Goal: Task Accomplishment & Management: Manage account settings

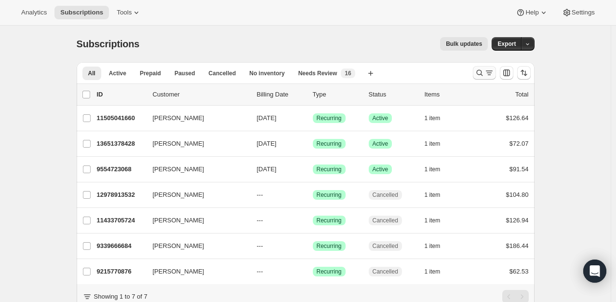
click at [479, 71] on icon "Search and filter results" at bounding box center [480, 73] width 10 height 10
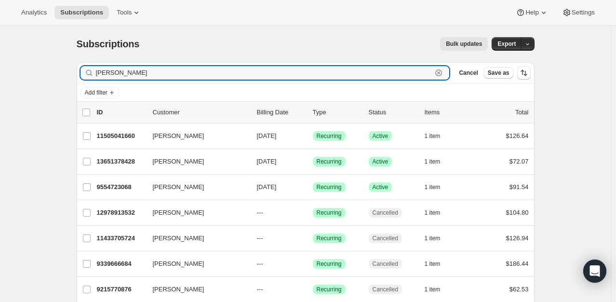
drag, startPoint x: 164, startPoint y: 77, endPoint x: 80, endPoint y: 86, distance: 84.9
click at [80, 86] on div "Filter subscribers [PERSON_NAME] Clear Cancel Save as Add filter" at bounding box center [306, 82] width 458 height 40
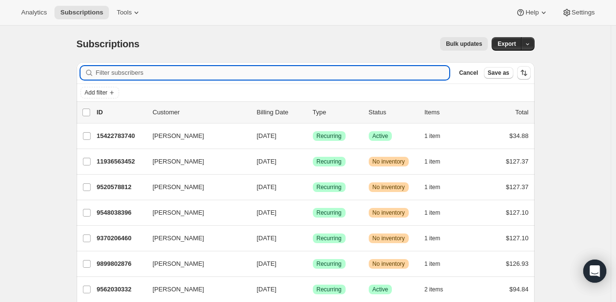
paste input "[PERSON_NAME][EMAIL_ADDRESS][DOMAIN_NAME]"
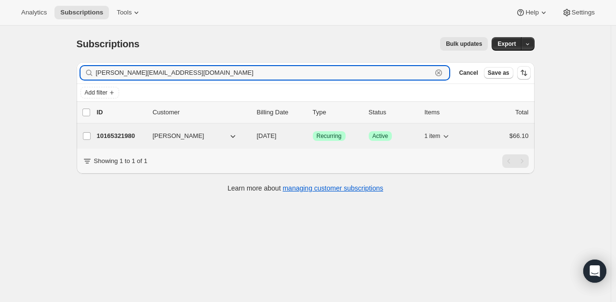
type input "[PERSON_NAME][EMAIL_ADDRESS][DOMAIN_NAME]"
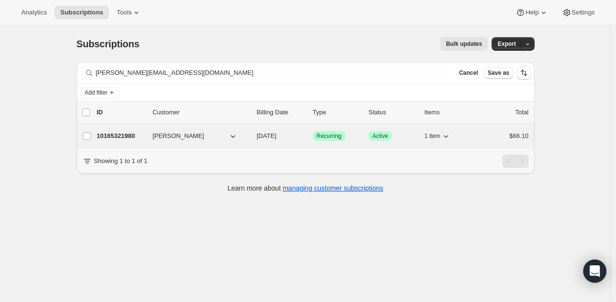
click at [121, 138] on p "10165321980" at bounding box center [121, 136] width 48 height 10
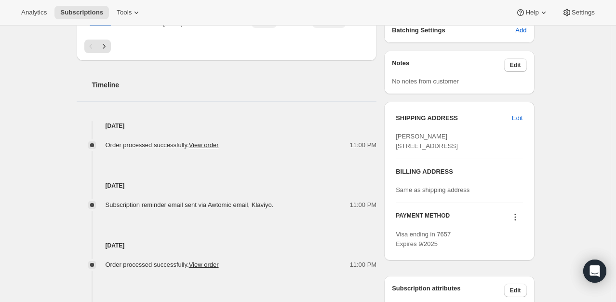
scroll to position [466, 0]
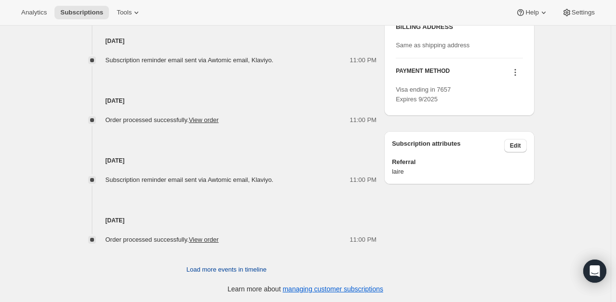
click at [235, 267] on span "Load more events in timeline" at bounding box center [227, 270] width 80 height 10
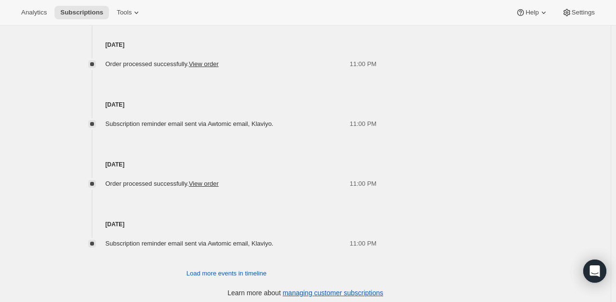
scroll to position [765, 0]
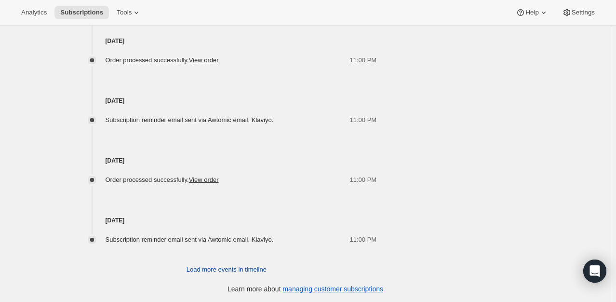
click at [245, 271] on span "Load more events in timeline" at bounding box center [227, 270] width 80 height 10
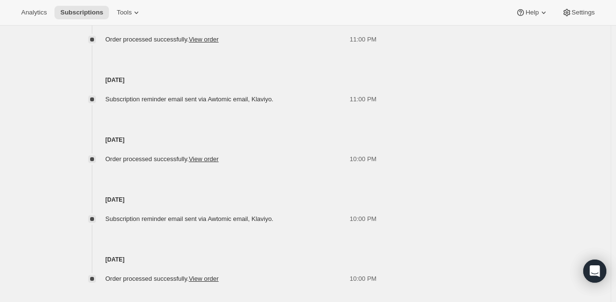
scroll to position [1064, 0]
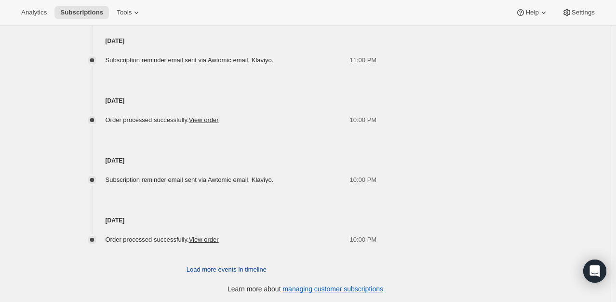
click at [236, 274] on button "Load more events in timeline" at bounding box center [227, 269] width 92 height 15
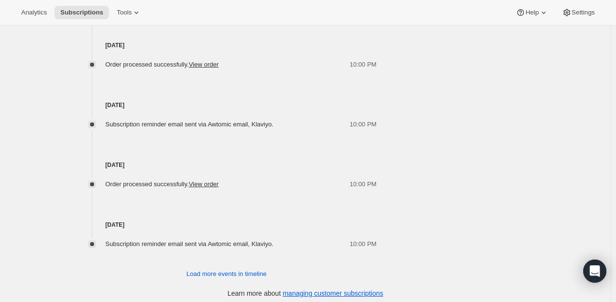
scroll to position [1363, 0]
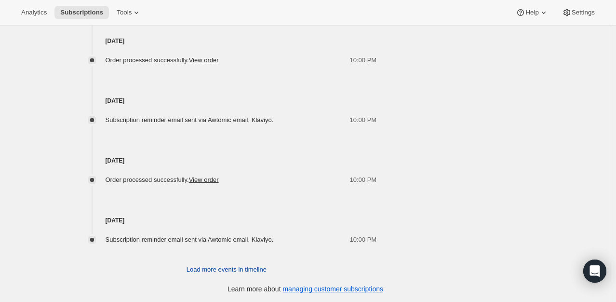
click at [240, 269] on span "Load more events in timeline" at bounding box center [227, 270] width 80 height 10
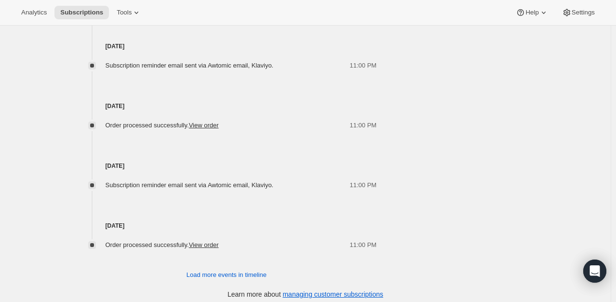
scroll to position [1662, 0]
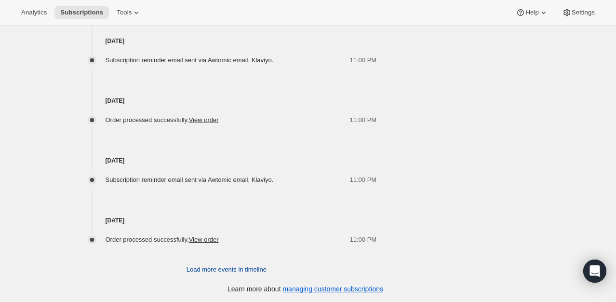
click at [259, 273] on span "Load more events in timeline" at bounding box center [227, 270] width 80 height 10
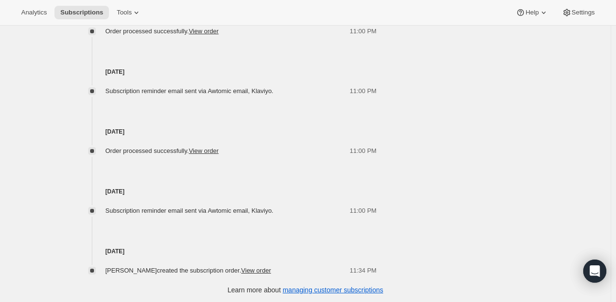
scroll to position [1752, 0]
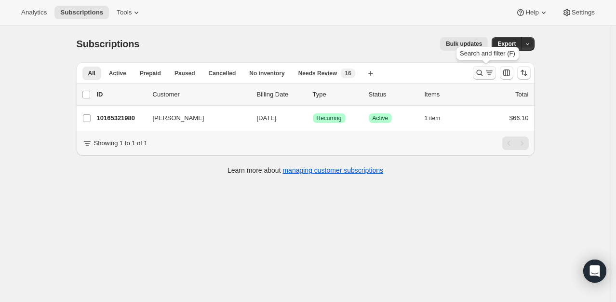
click at [488, 76] on icon "Search and filter results" at bounding box center [490, 73] width 10 height 10
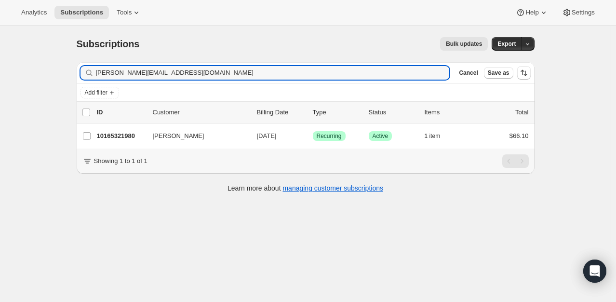
drag, startPoint x: 166, startPoint y: 74, endPoint x: 62, endPoint y: 68, distance: 103.9
click at [54, 68] on div "Subscriptions. This page is ready Subscriptions Bulk updates More actions Bulk …" at bounding box center [305, 177] width 611 height 302
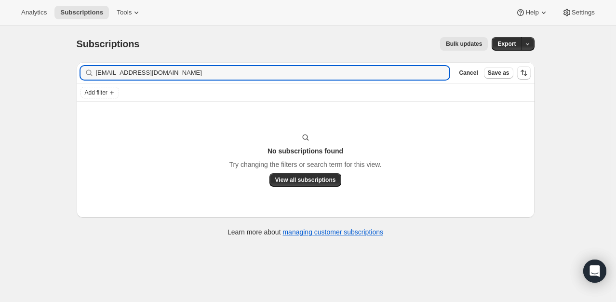
type input "[EMAIL_ADDRESS][DOMAIN_NAME]"
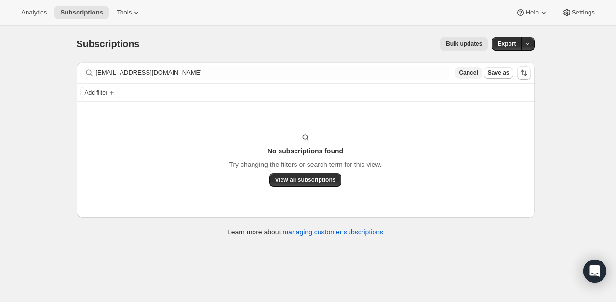
click at [478, 72] on span "Cancel" at bounding box center [468, 73] width 19 height 8
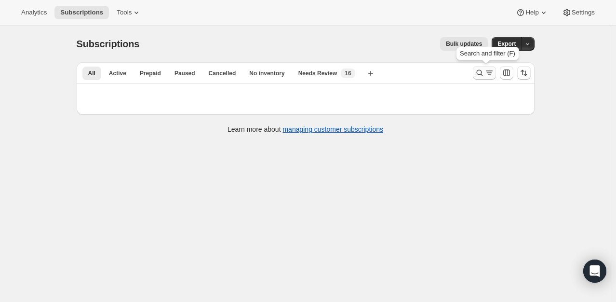
click at [494, 71] on icon "Search and filter results" at bounding box center [490, 73] width 10 height 10
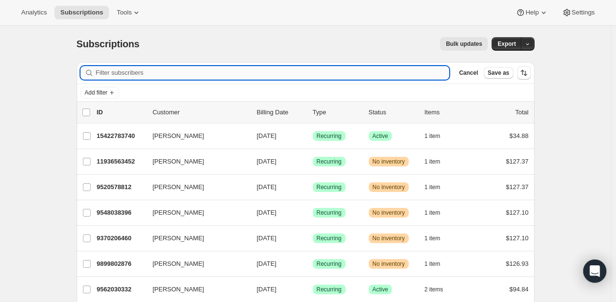
paste input "[PERSON_NAME]"
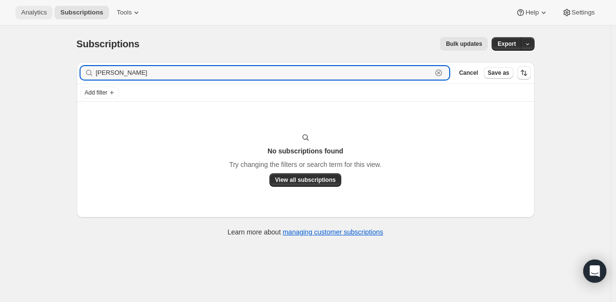
type input "[PERSON_NAME]"
